Goal: Information Seeking & Learning: Learn about a topic

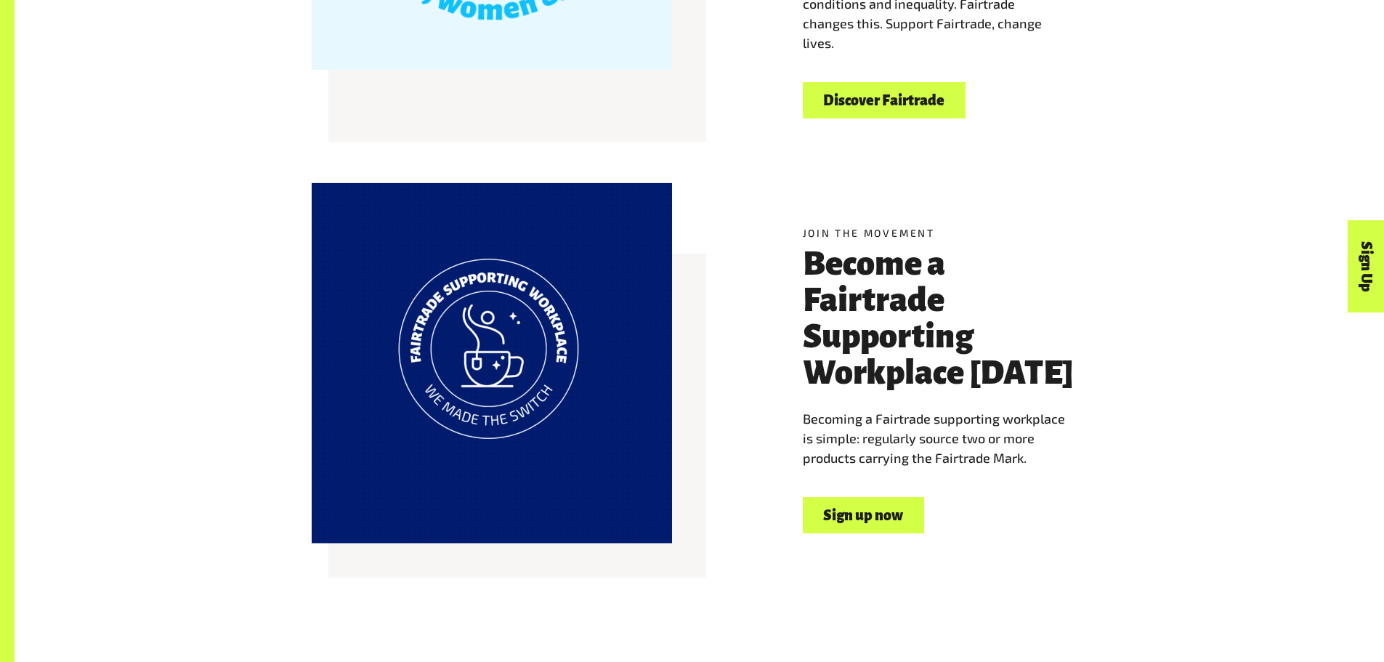
scroll to position [872, 0]
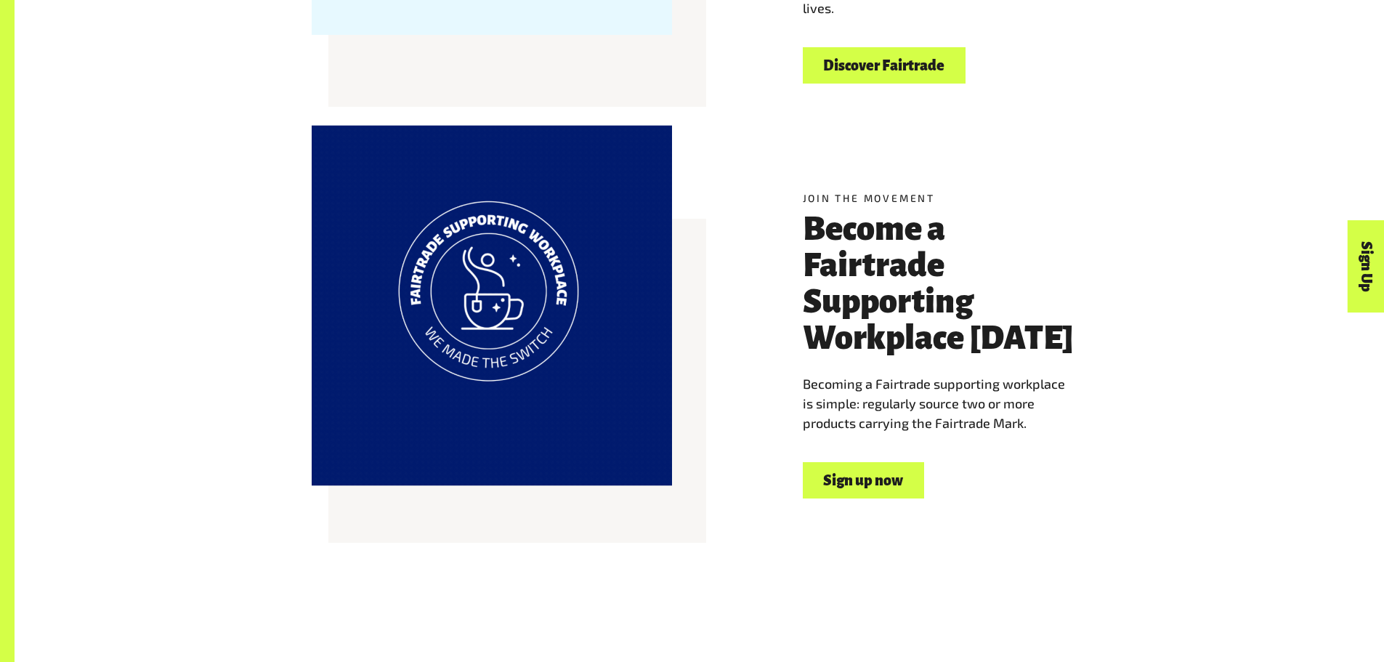
click at [961, 242] on h3 "Become a Fairtrade Supporting Workplace today" at bounding box center [945, 283] width 285 height 145
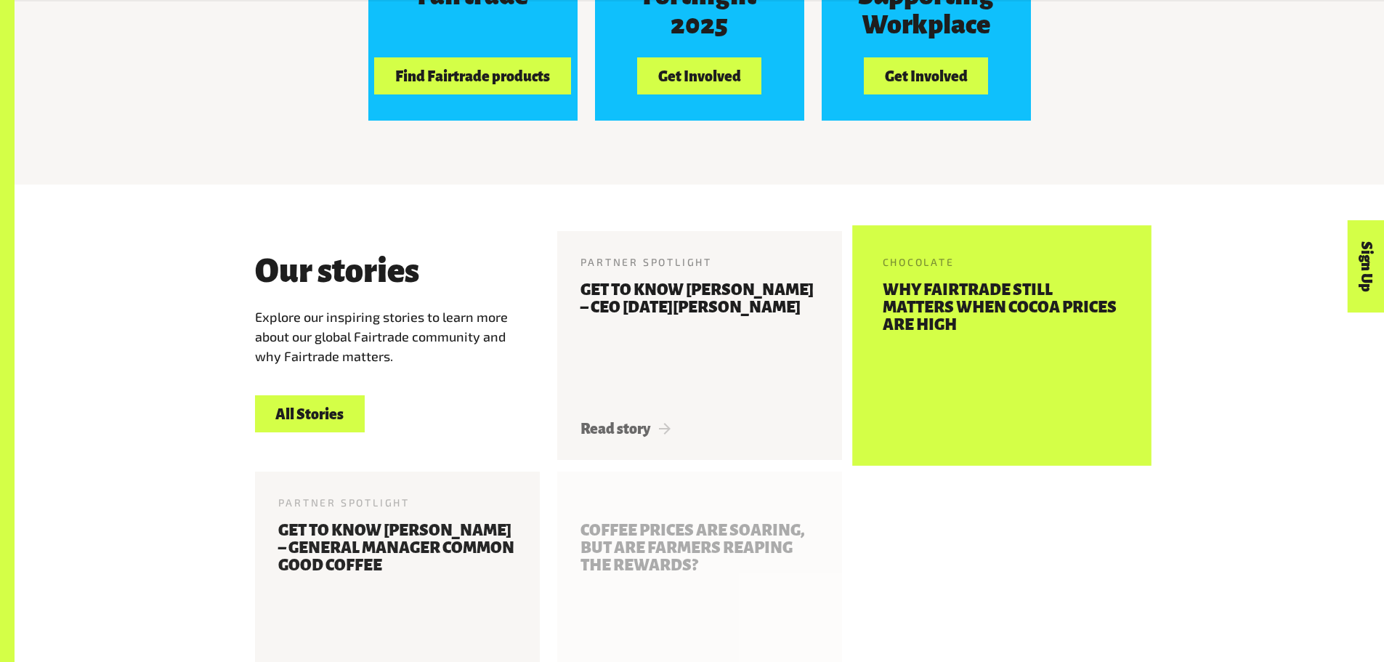
scroll to position [1744, 0]
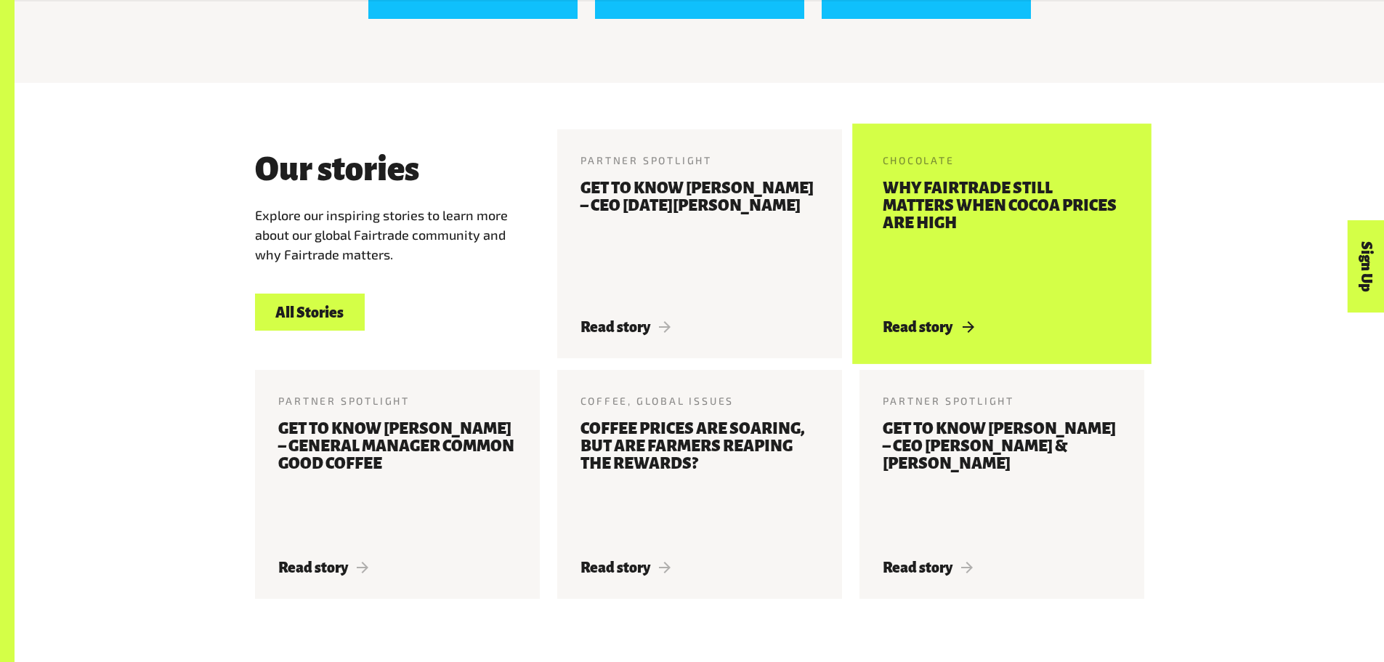
click at [980, 333] on div "Chocolate 22 May 2025 Why Fairtrade still matters when cocoa prices are high Re…" at bounding box center [1002, 243] width 285 height 229
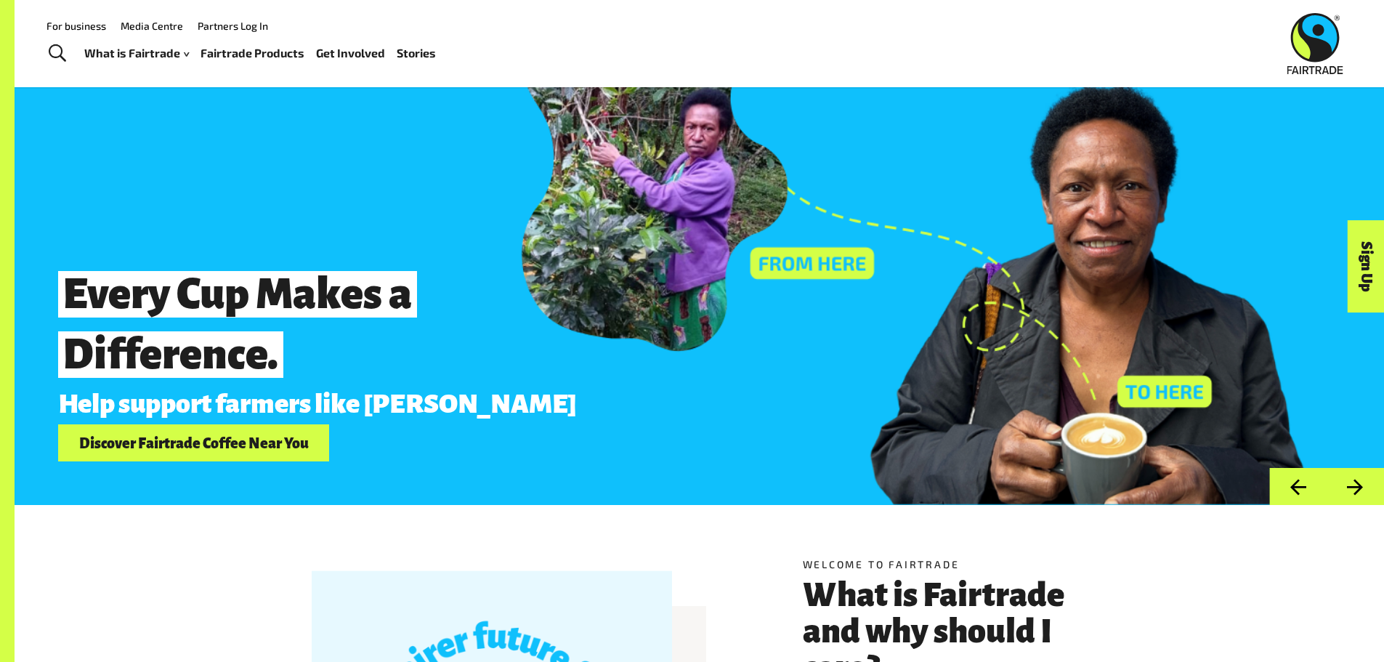
scroll to position [0, 0]
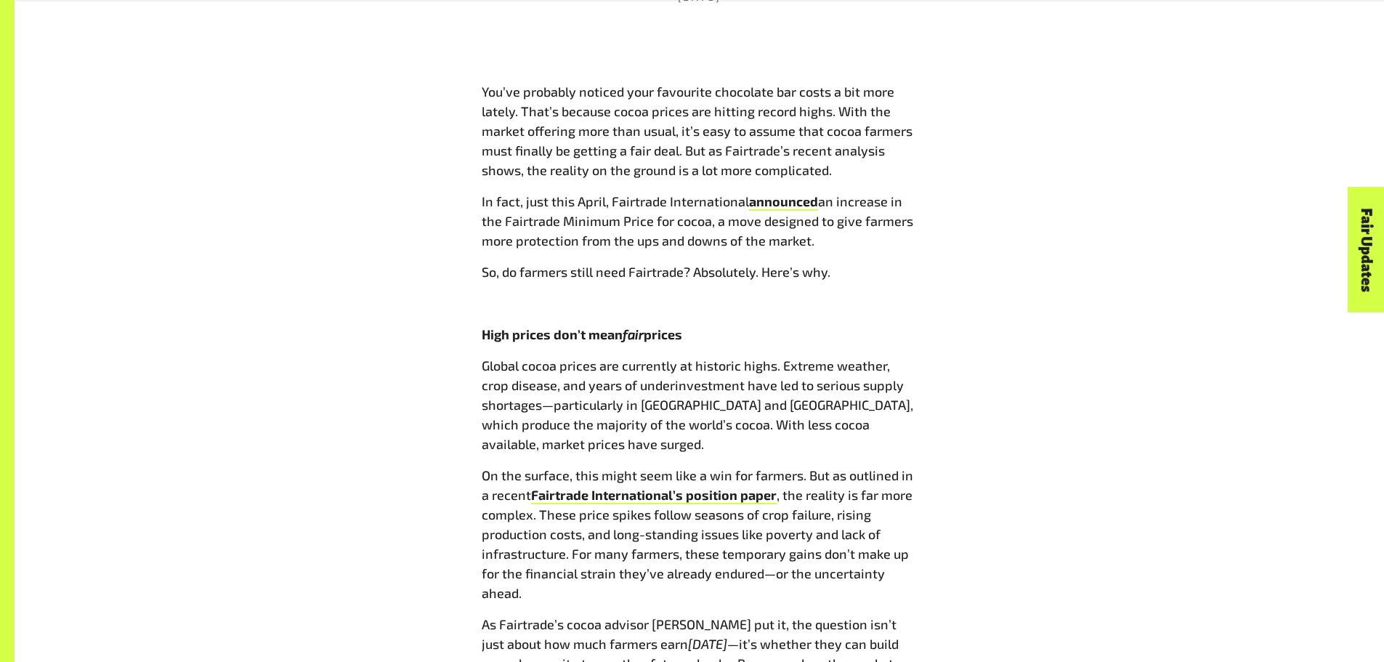
scroll to position [1017, 0]
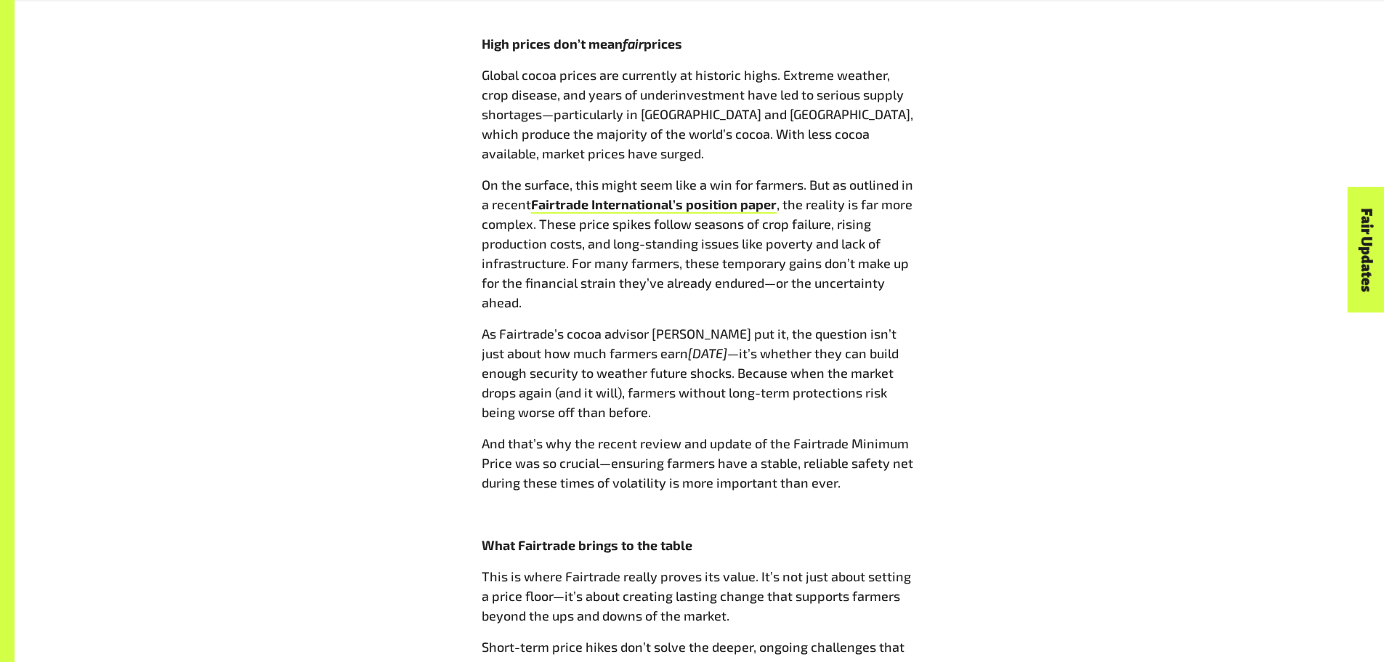
click at [826, 262] on span ", the reality is far more complex. These price spikes follow seasons of crop fa…" at bounding box center [697, 253] width 431 height 114
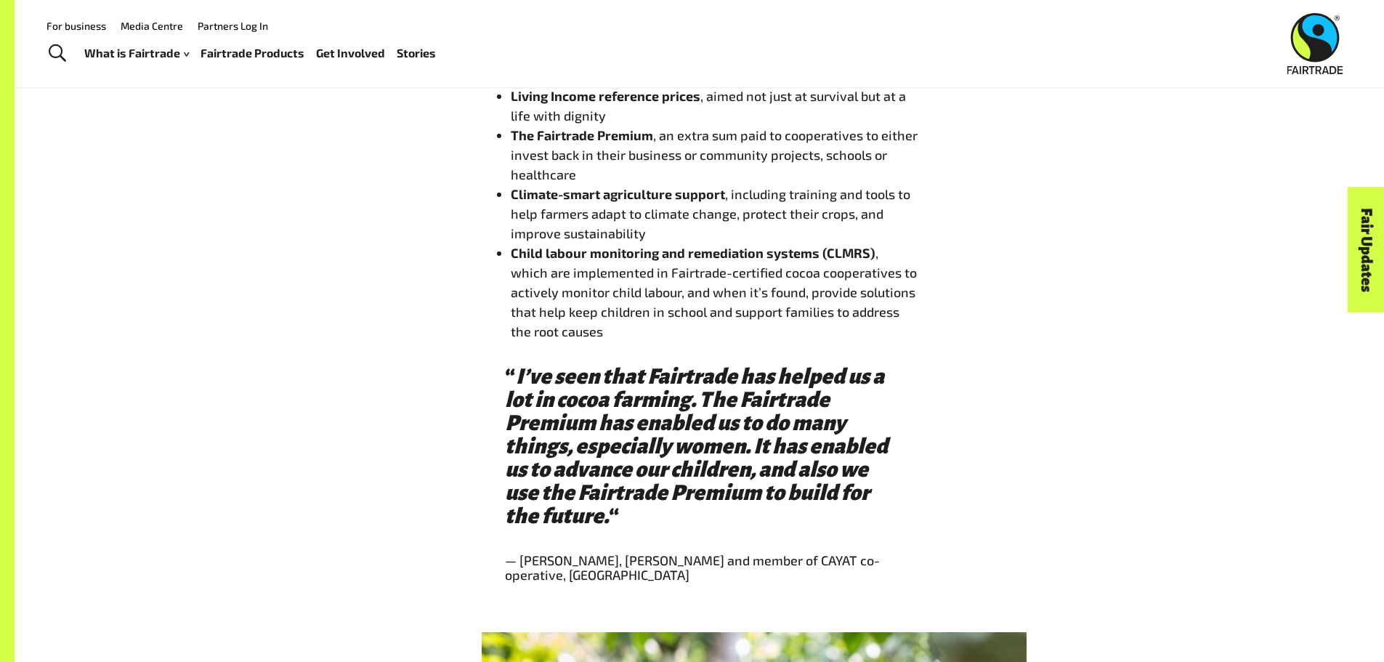
scroll to position [1453, 0]
